Goal: Browse casually: Explore the website without a specific task or goal

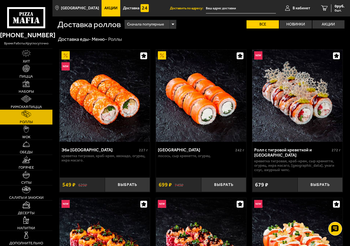
scroll to position [192, 0]
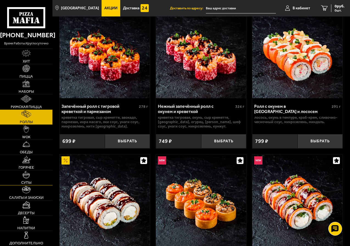
click at [32, 175] on link "Супы" at bounding box center [26, 177] width 52 height 15
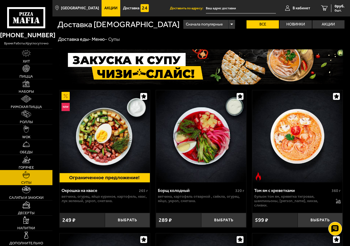
click at [23, 164] on link "Горячее" at bounding box center [26, 162] width 52 height 15
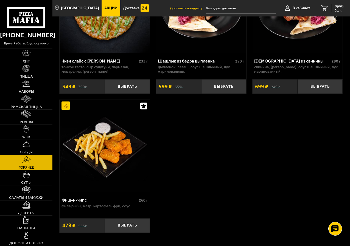
scroll to position [713, 0]
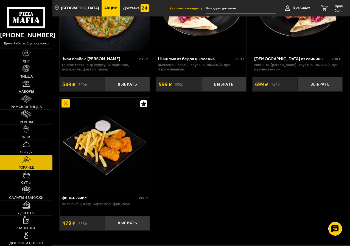
click at [23, 145] on img at bounding box center [25, 143] width 7 height 7
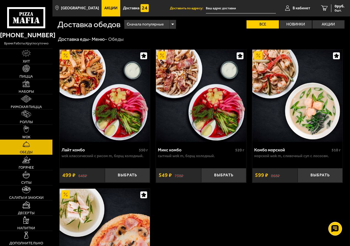
click at [20, 131] on link "WOK" at bounding box center [26, 132] width 52 height 15
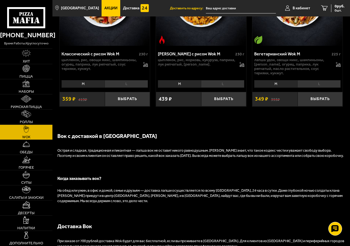
scroll to position [741, 0]
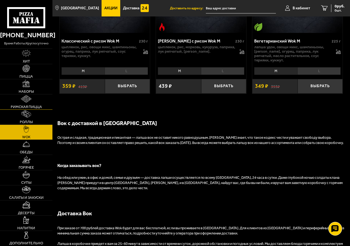
click at [24, 102] on img at bounding box center [26, 98] width 11 height 7
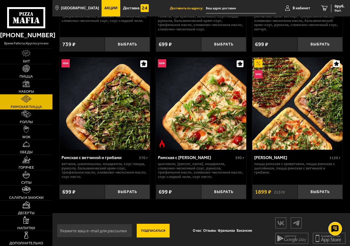
scroll to position [148, 0]
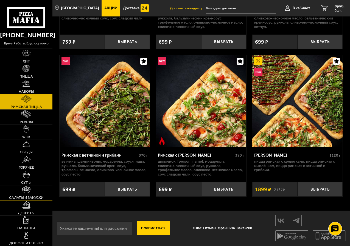
click at [20, 191] on link "Салаты и закуски" at bounding box center [26, 192] width 52 height 15
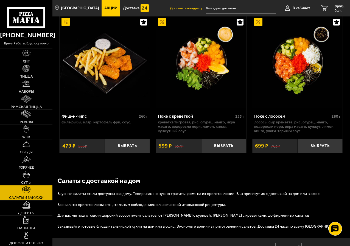
scroll to position [686, 0]
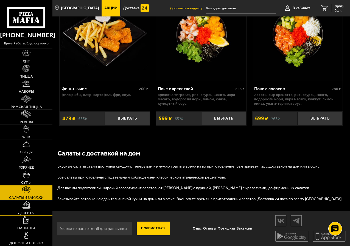
click at [26, 204] on img at bounding box center [26, 204] width 8 height 7
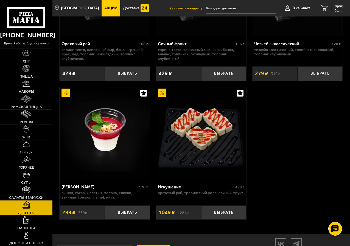
scroll to position [410, 0]
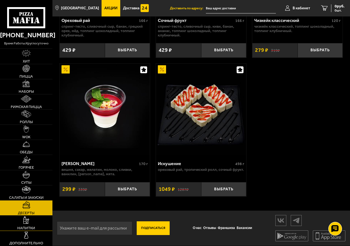
click at [27, 220] on img at bounding box center [26, 219] width 6 height 7
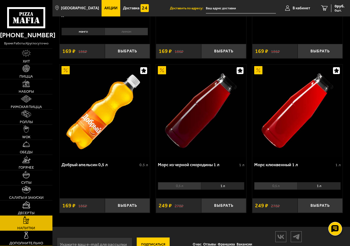
scroll to position [130, 0]
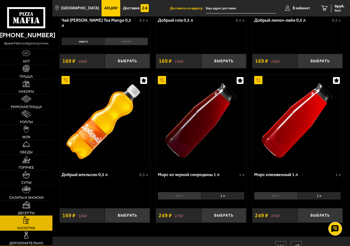
click at [25, 233] on img at bounding box center [25, 235] width 7 height 7
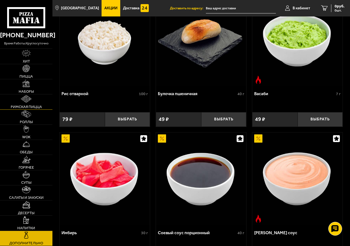
scroll to position [106, 0]
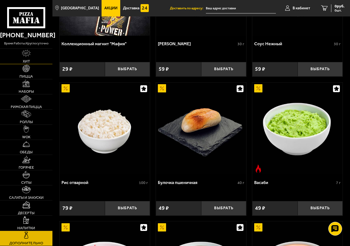
click at [29, 58] on link "Хит" at bounding box center [26, 56] width 52 height 15
